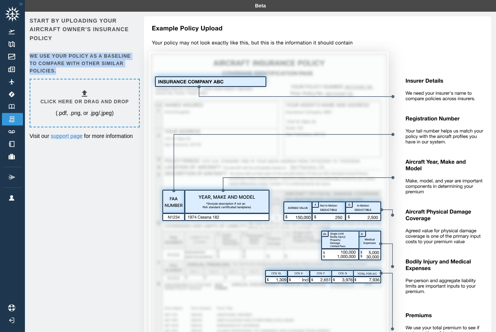
drag, startPoint x: 111, startPoint y: 67, endPoint x: 112, endPoint y: 51, distance: 16.0
click at [112, 51] on div "Start by uploading your aircraft owner's insurance policy We use your policy as…" at bounding box center [84, 47] width 109 height 62
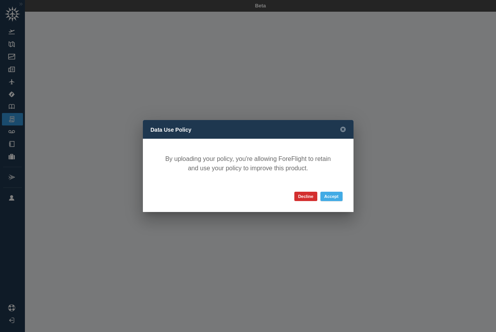
click at [330, 197] on button "Accept" at bounding box center [331, 196] width 22 height 9
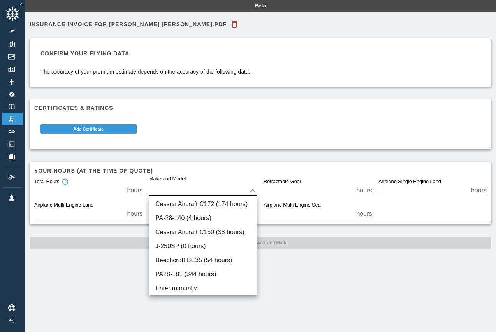
click at [226, 186] on body "Beta Insurance Invoice for [PERSON_NAME] [PERSON_NAME].PDF Confirm your flying …" at bounding box center [248, 166] width 496 height 332
click at [227, 261] on li "Beechcraft BE35 (54 hours)" at bounding box center [203, 260] width 108 height 14
type input "****"
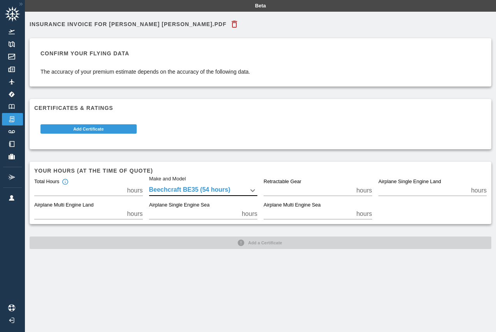
click at [280, 168] on h6 "Your hours (at the time of quote)" at bounding box center [260, 170] width 452 height 9
click at [123, 131] on button "Add Certificate" at bounding box center [88, 128] width 96 height 9
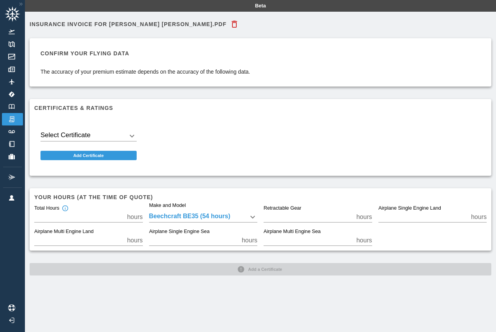
click at [121, 132] on body "Beta Insurance Invoice for [PERSON_NAME] [PERSON_NAME].PDF Confirm your flying …" at bounding box center [248, 166] width 496 height 332
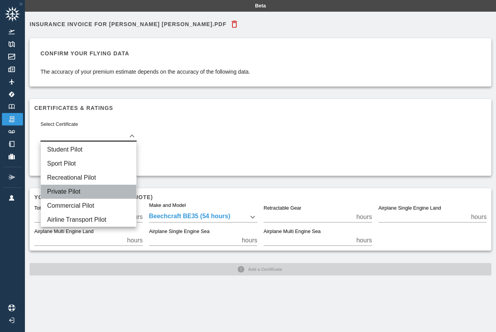
click at [114, 187] on li "Private Pilot" at bounding box center [88, 192] width 95 height 14
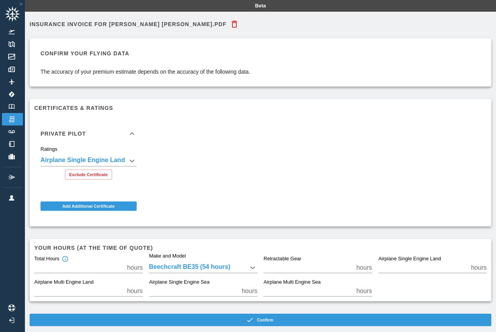
scroll to position [12, 0]
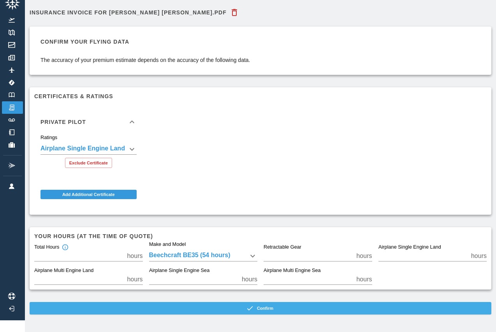
click at [187, 308] on button "Confirm" at bounding box center [261, 308] width 462 height 12
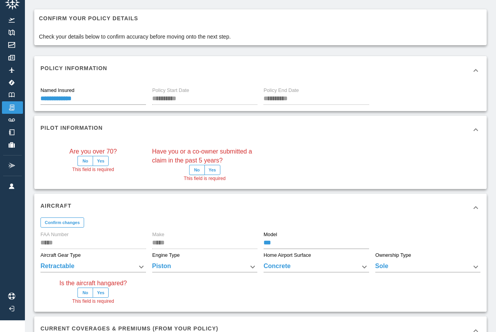
click at [195, 171] on button "No" at bounding box center [197, 170] width 16 height 10
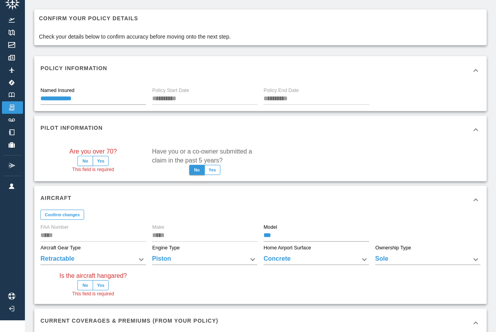
click at [87, 159] on button "No" at bounding box center [85, 161] width 16 height 10
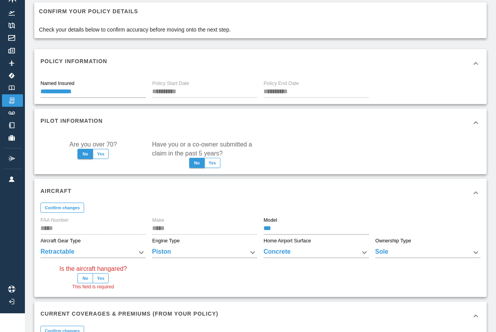
scroll to position [28, 0]
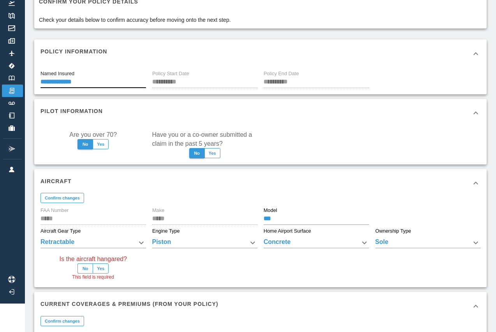
click at [66, 81] on input "**********" at bounding box center [93, 82] width 106 height 11
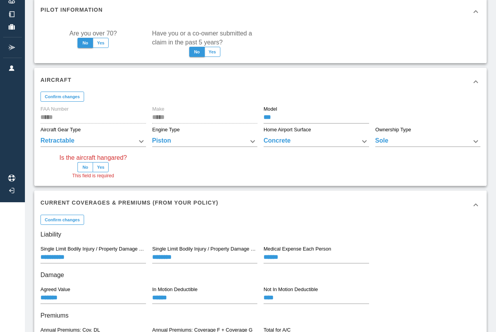
scroll to position [136, 0]
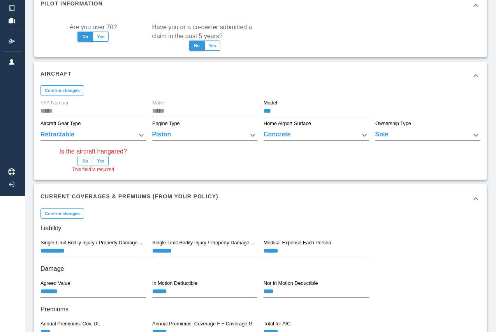
type input "**********"
click at [83, 163] on button "No" at bounding box center [85, 161] width 16 height 10
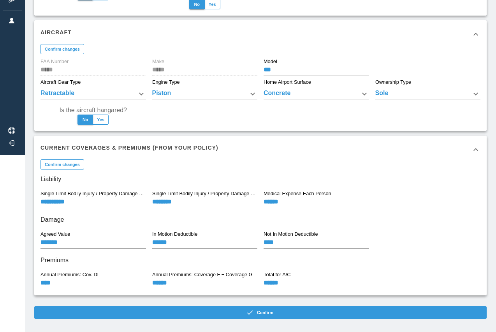
scroll to position [186, 0]
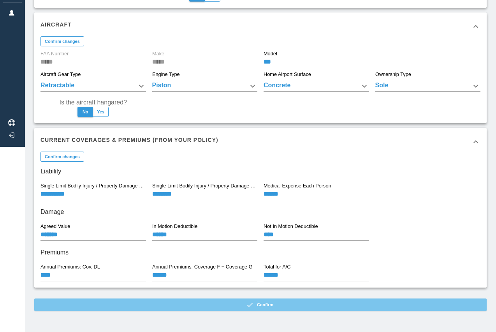
click at [262, 304] on button "Confirm" at bounding box center [260, 304] width 452 height 12
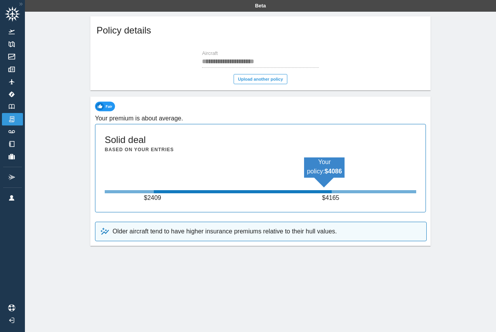
click at [15, 14] on icon at bounding box center [13, 14] width 16 height 16
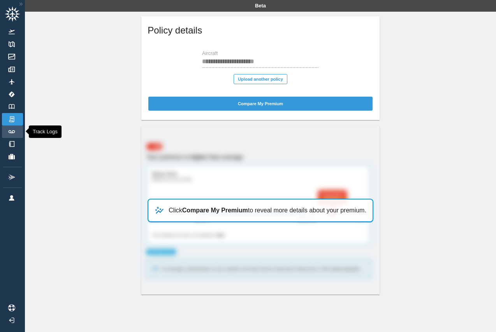
click at [12, 133] on link "Track Logs" at bounding box center [12, 131] width 21 height 12
